Goal: Information Seeking & Learning: Learn about a topic

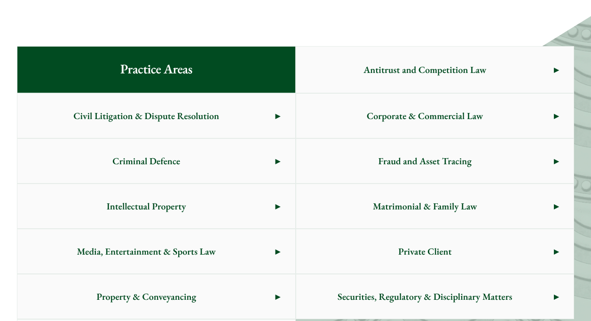
scroll to position [517, 0]
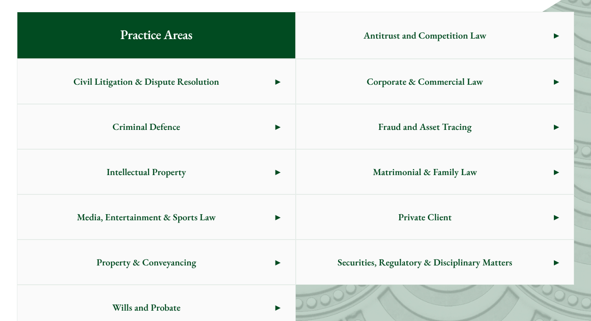
click at [364, 174] on span "Matrimonial & Family Law" at bounding box center [425, 172] width 258 height 44
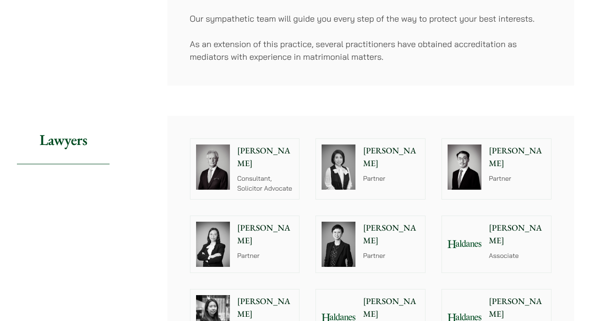
scroll to position [658, 0]
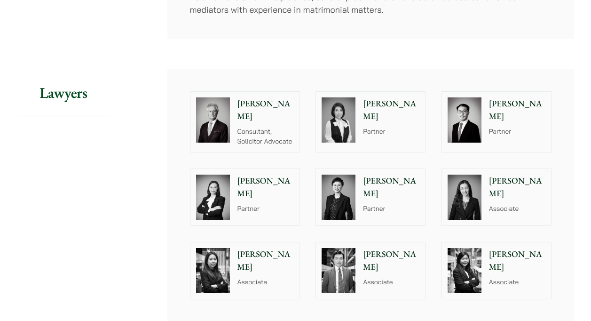
click at [336, 112] on img at bounding box center [339, 119] width 34 height 45
click at [385, 200] on div "Elaine Sum Partner" at bounding box center [393, 197] width 64 height 56
click at [476, 119] on img at bounding box center [465, 119] width 34 height 45
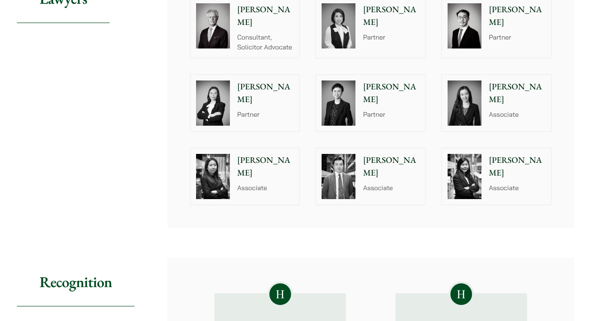
scroll to position [705, 0]
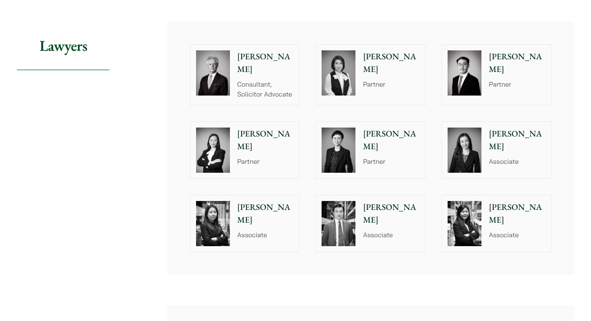
click at [273, 157] on p "Partner" at bounding box center [265, 162] width 56 height 10
click at [372, 133] on p "[PERSON_NAME]" at bounding box center [391, 139] width 56 height 25
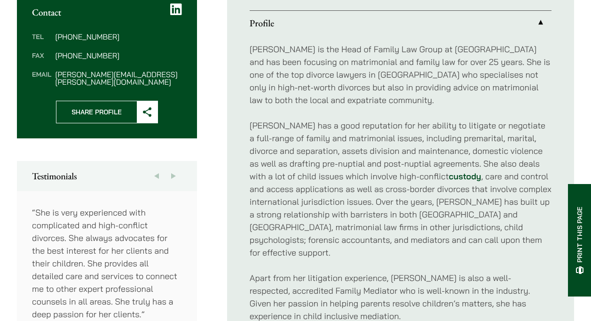
scroll to position [376, 0]
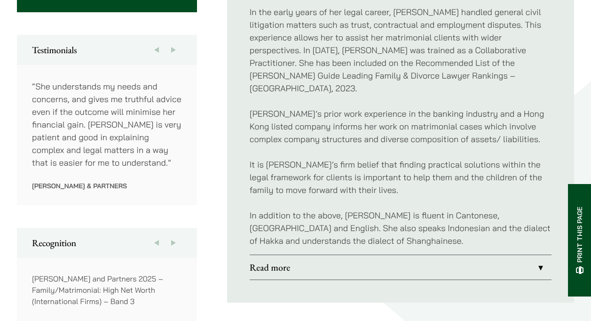
scroll to position [517, 0]
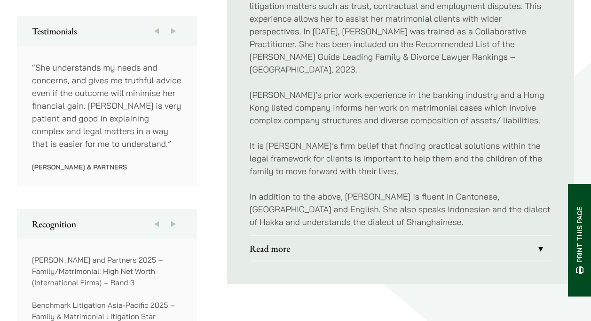
click at [266, 236] on link "Read more" at bounding box center [401, 248] width 302 height 24
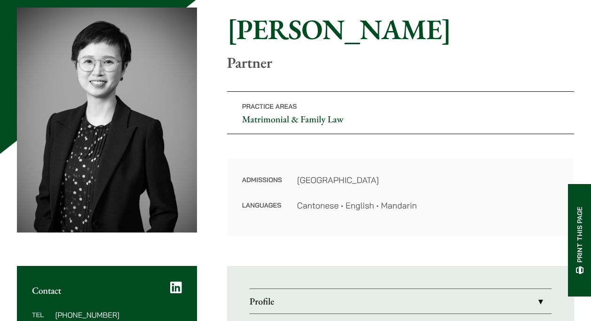
scroll to position [94, 0]
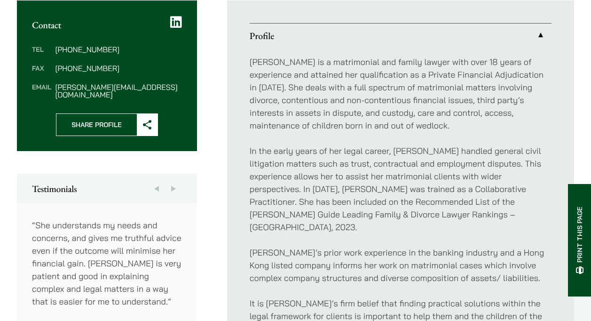
scroll to position [360, 0]
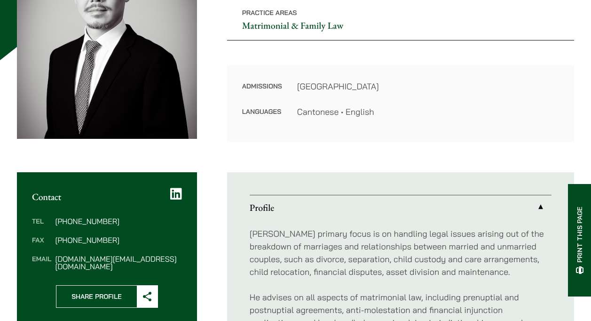
scroll to position [188, 0]
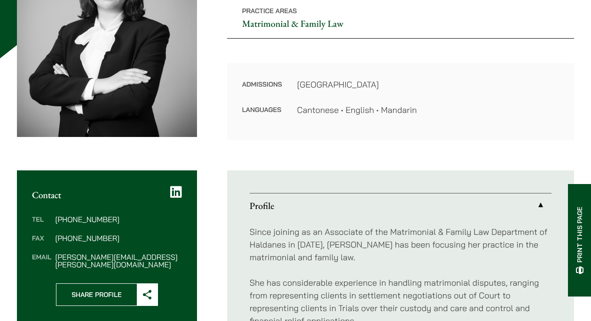
scroll to position [188, 0]
